Goal: Task Accomplishment & Management: Manage account settings

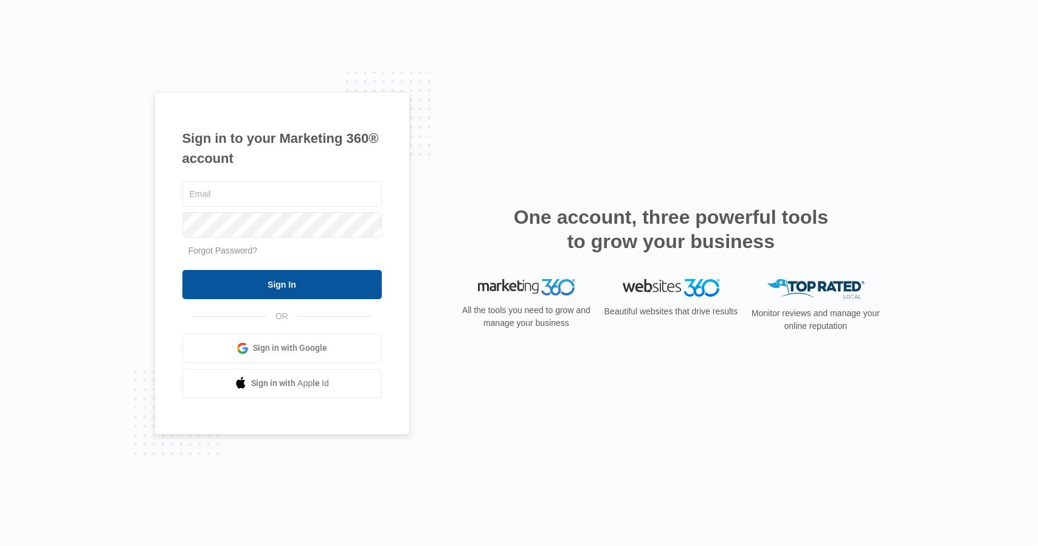
type input "[PERSON_NAME][EMAIL_ADDRESS][DOMAIN_NAME]"
click at [272, 279] on input "Sign In" at bounding box center [281, 284] width 199 height 29
